Goal: Task Accomplishment & Management: Manage account settings

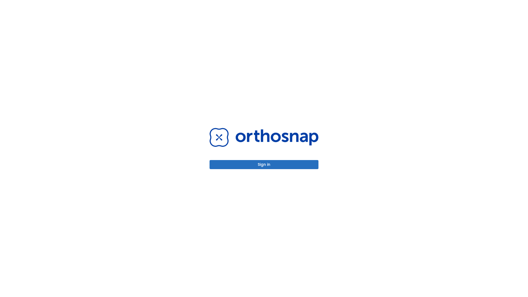
click at [264, 164] on button "Sign in" at bounding box center [264, 164] width 109 height 9
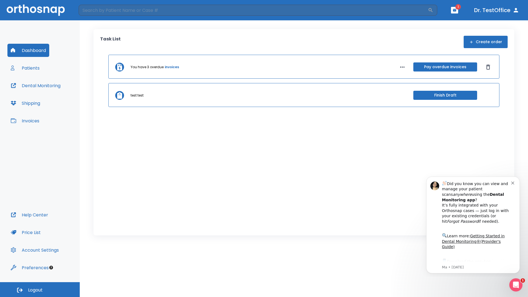
click at [40, 290] on span "Logout" at bounding box center [35, 290] width 15 height 6
